Goal: Browse casually

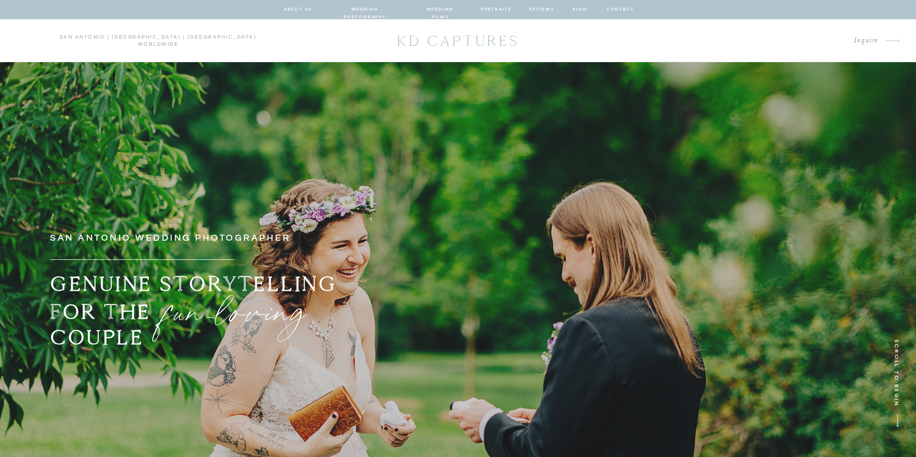
click at [384, 10] on nav "wedding photography" at bounding box center [365, 9] width 71 height 9
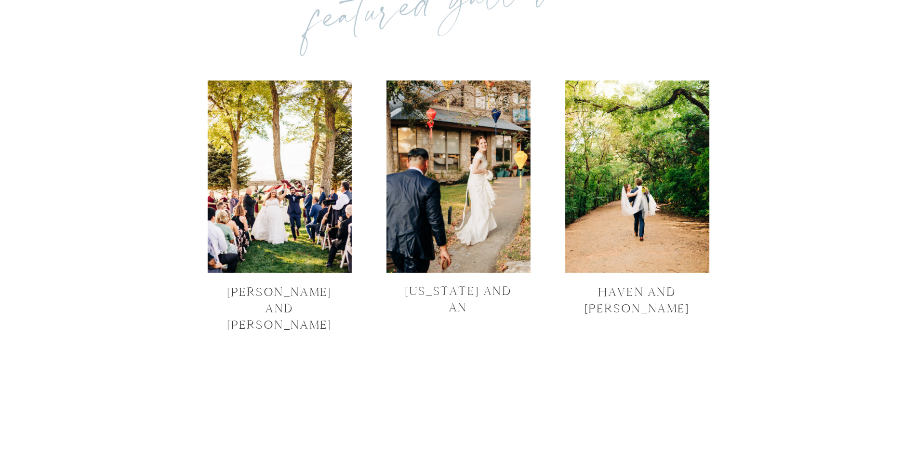
scroll to position [3229, 0]
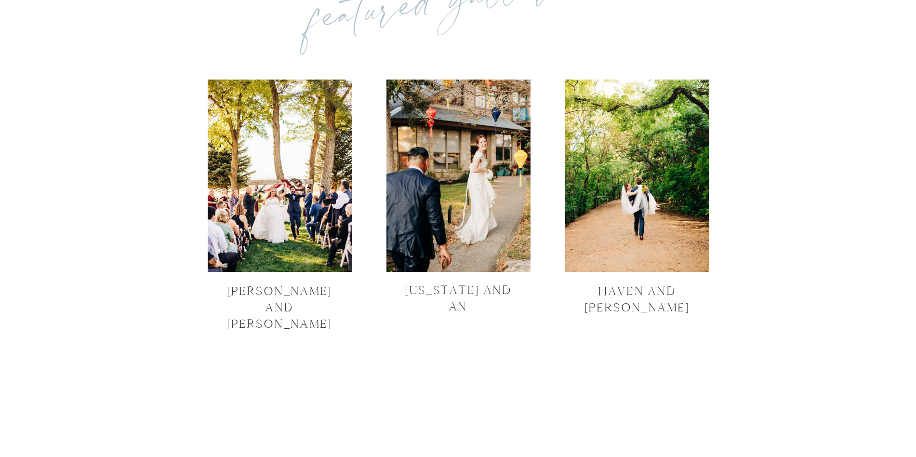
click at [316, 252] on div at bounding box center [280, 176] width 144 height 192
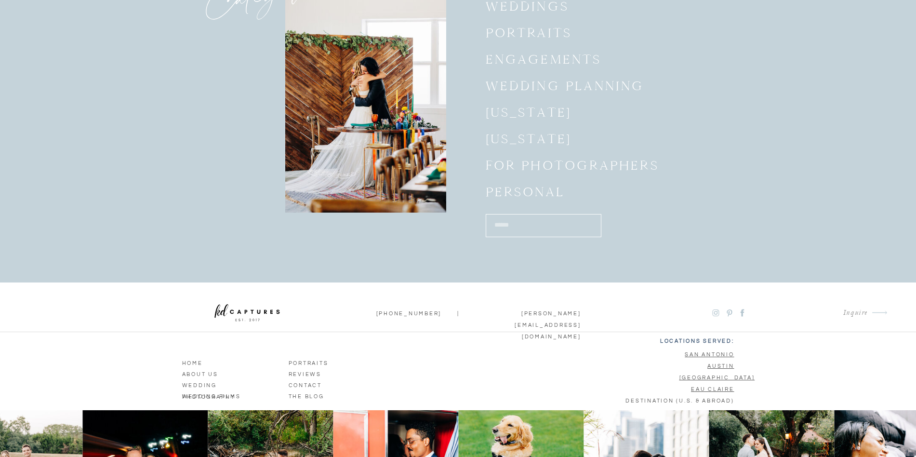
scroll to position [3383, 0]
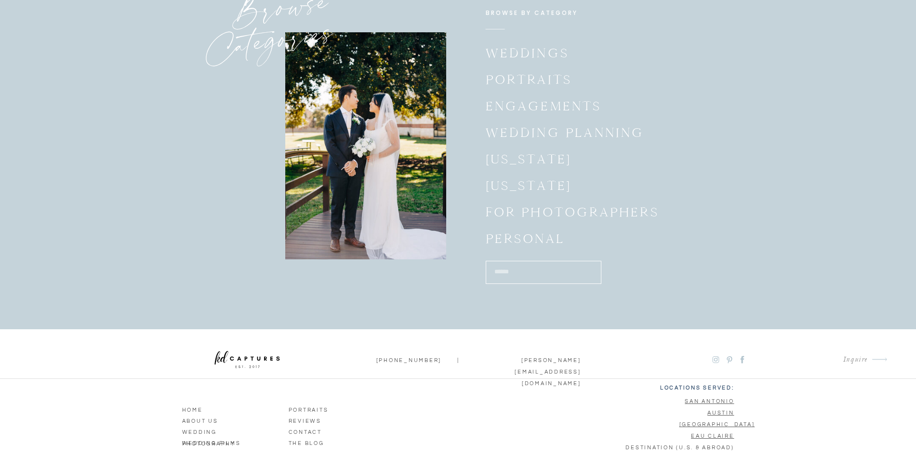
click at [545, 53] on p "Weddings" at bounding box center [529, 52] width 87 height 19
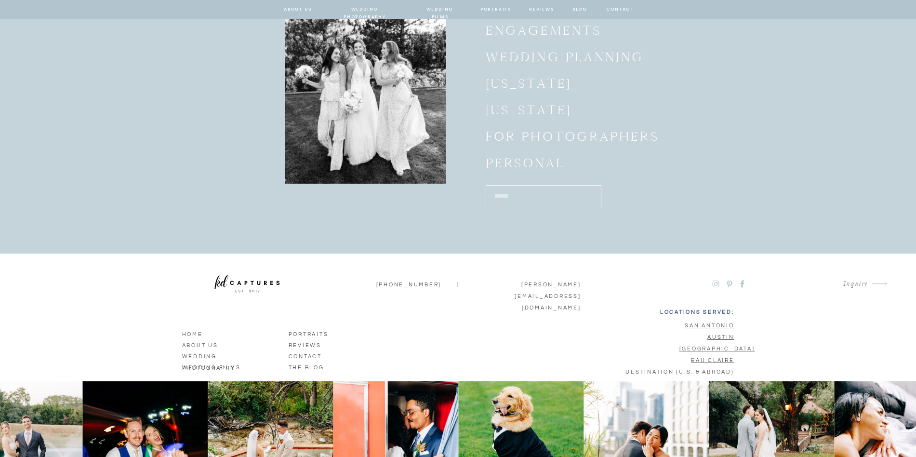
scroll to position [1315, 0]
